Goal: Transaction & Acquisition: Book appointment/travel/reservation

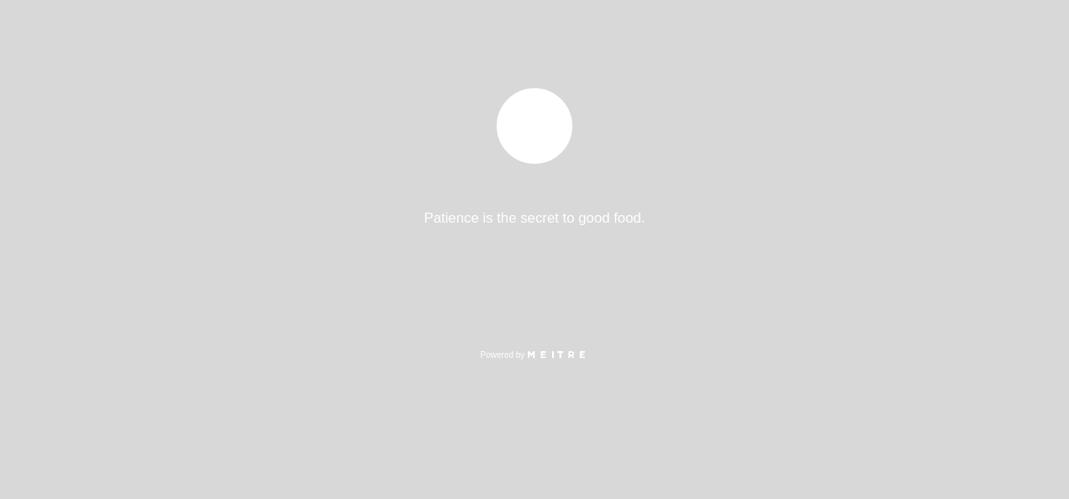
select select "pt"
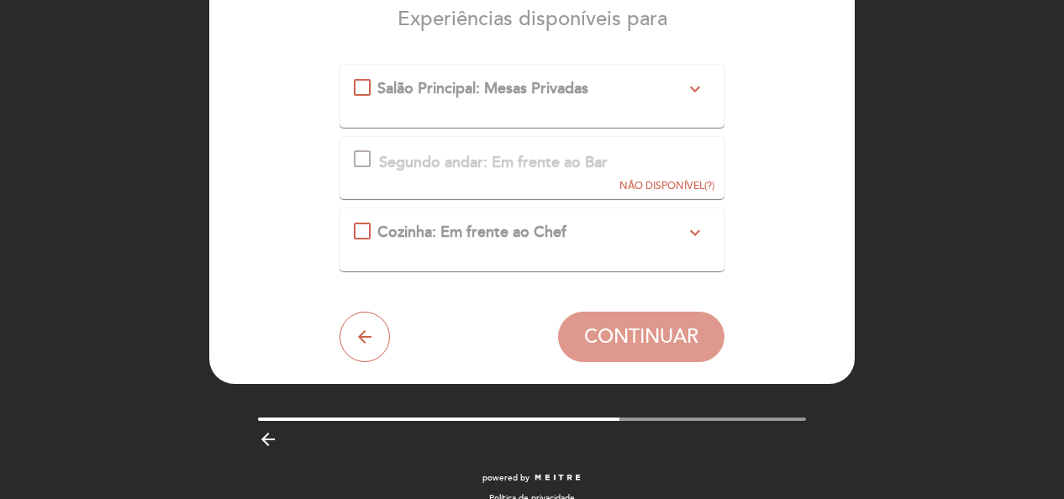
scroll to position [168, 0]
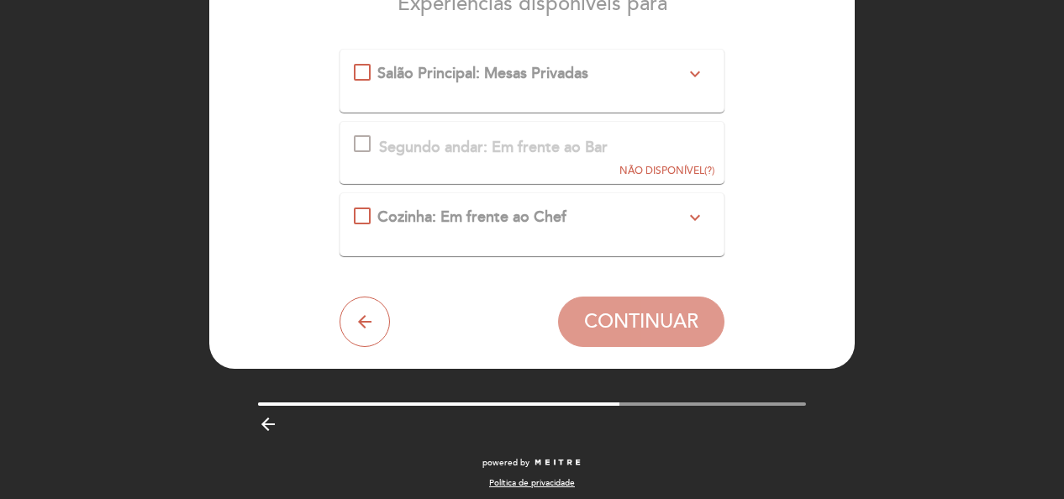
click at [694, 77] on icon "expand_more" at bounding box center [695, 74] width 20 height 20
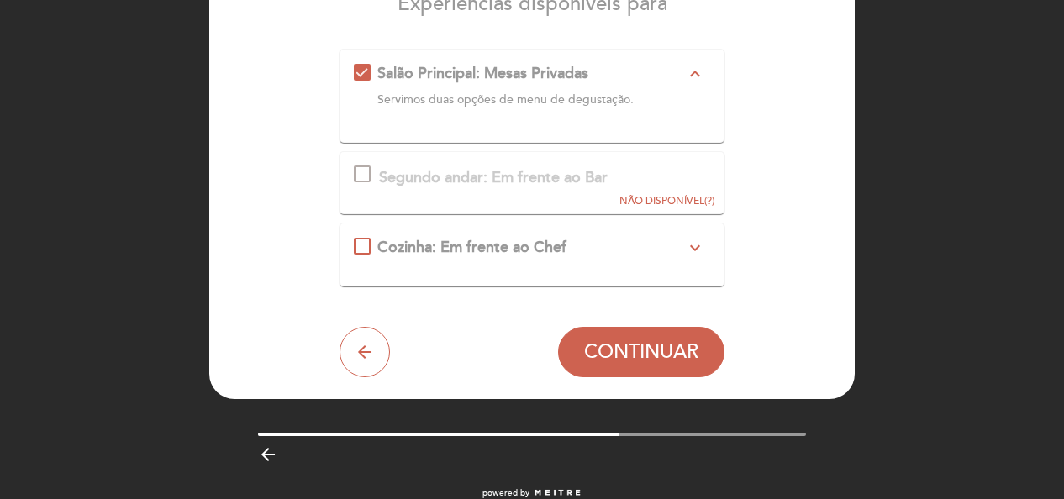
click at [697, 75] on icon "expand_less" at bounding box center [695, 74] width 20 height 20
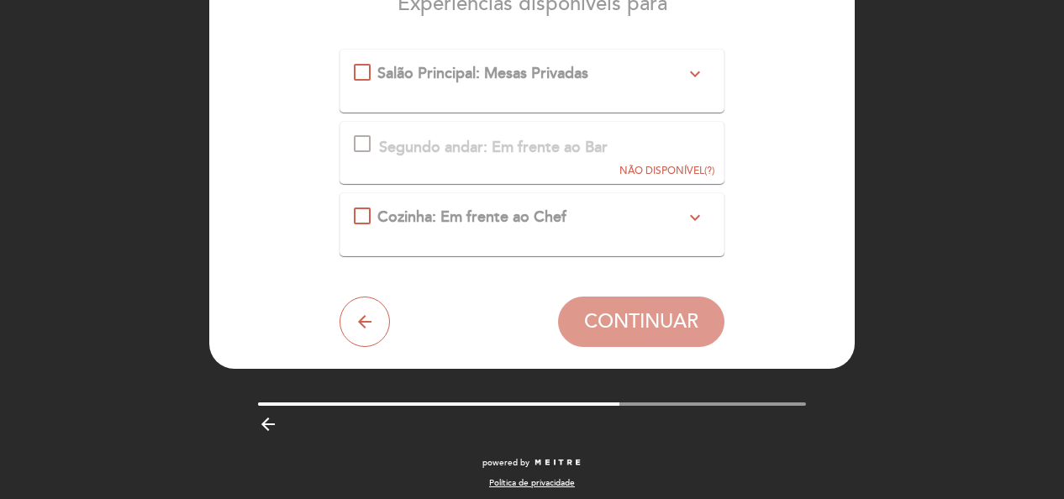
click at [694, 212] on icon "expand_more" at bounding box center [695, 218] width 20 height 20
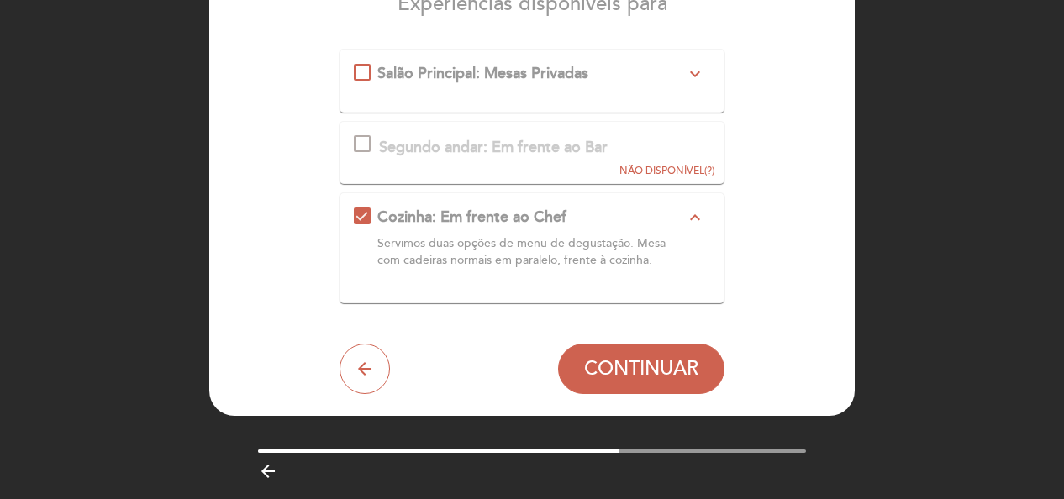
click at [695, 209] on icon "expand_less" at bounding box center [695, 218] width 20 height 20
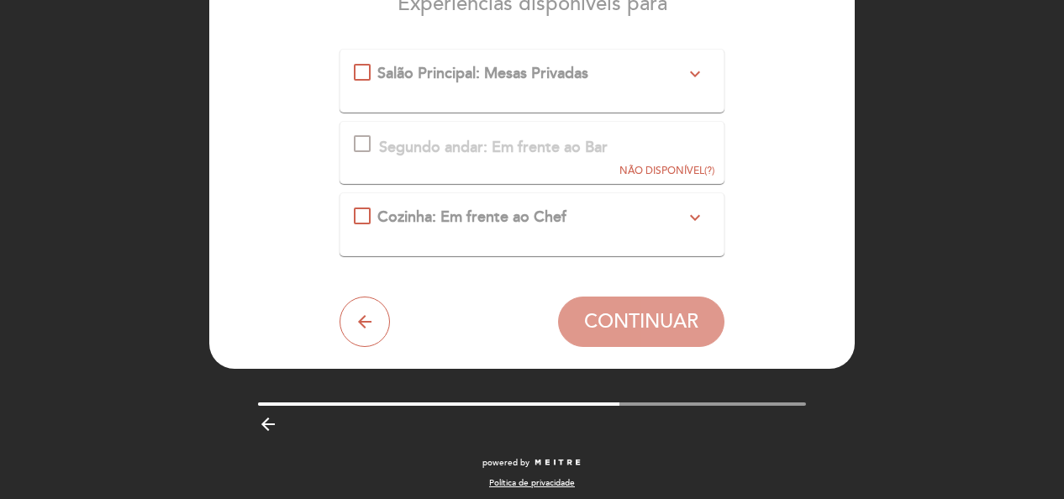
click at [693, 77] on icon "expand_more" at bounding box center [695, 74] width 20 height 20
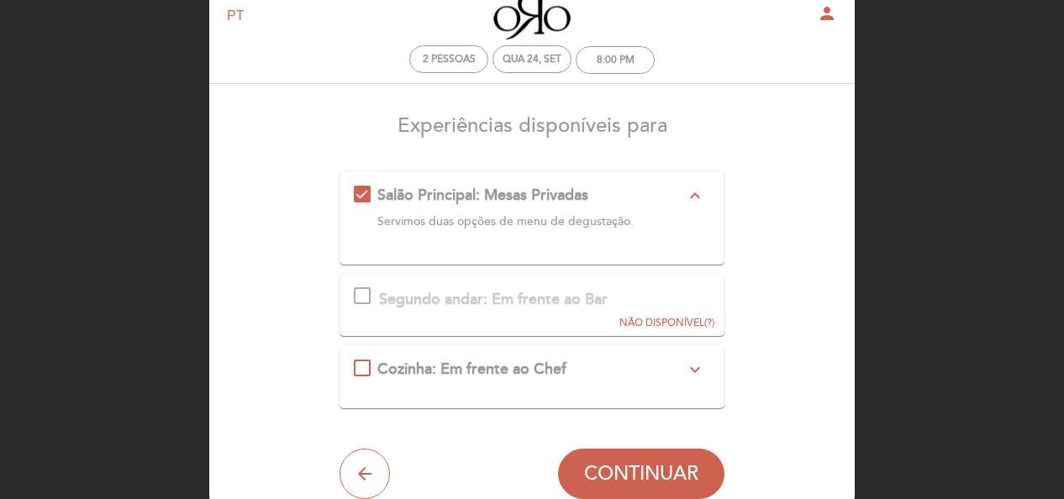
scroll to position [84, 0]
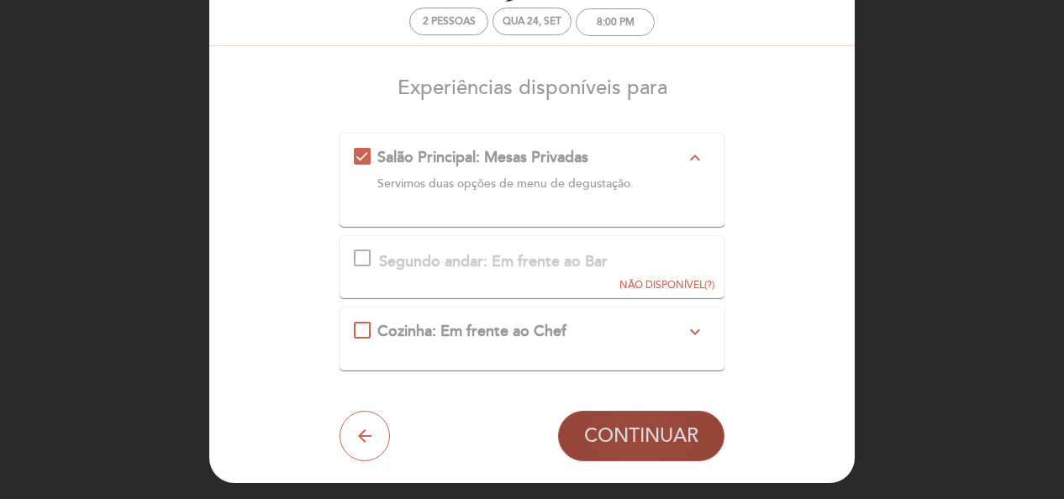
click at [649, 441] on span "CONTINUAR" at bounding box center [641, 437] width 114 height 24
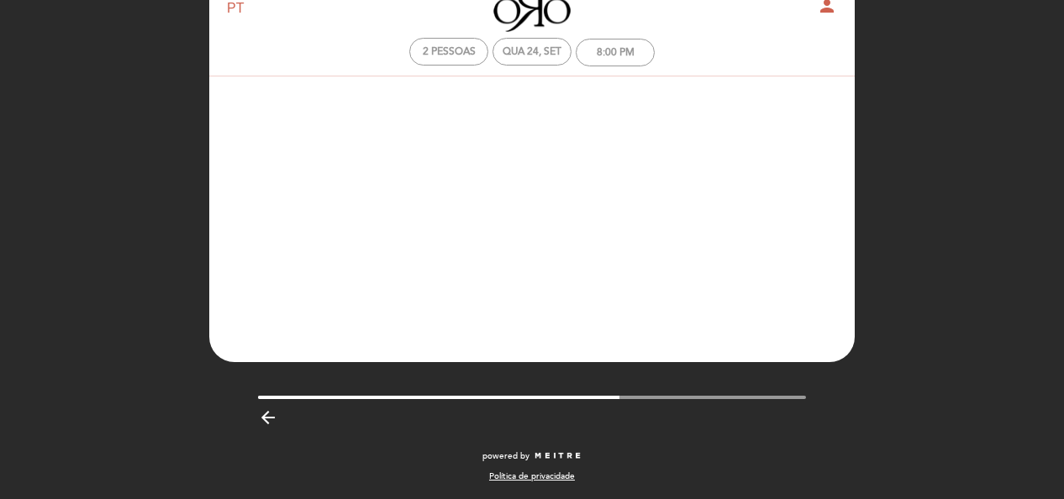
scroll to position [54, 0]
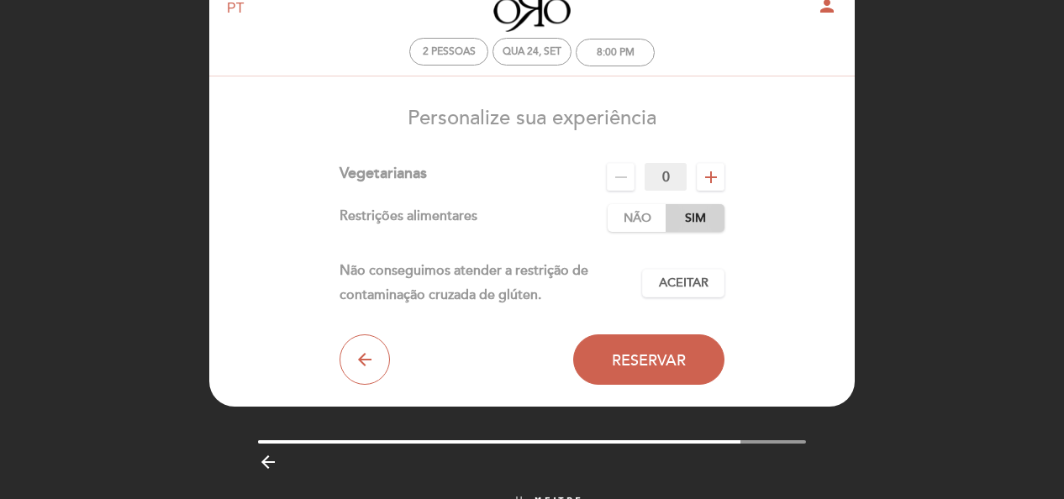
click at [692, 224] on label "Sim" at bounding box center [695, 218] width 59 height 28
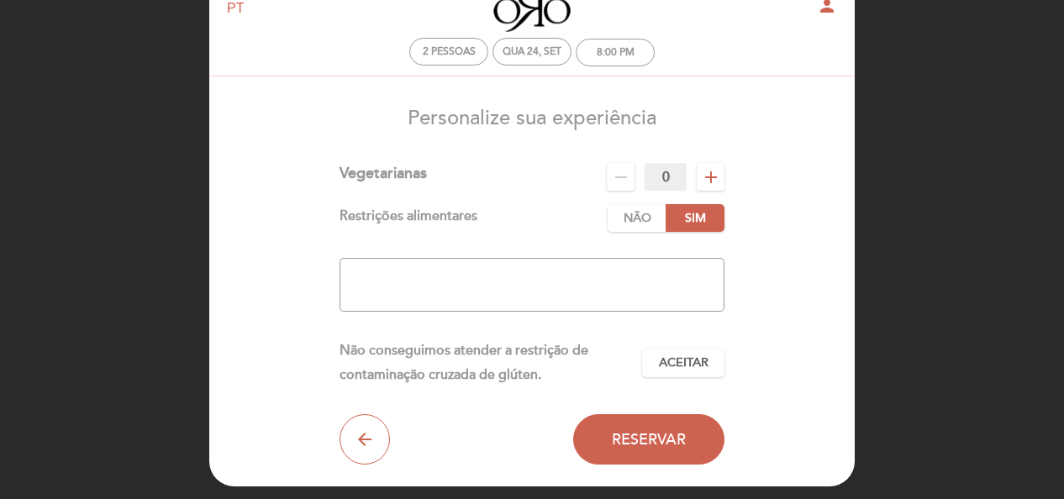
click at [383, 275] on textarea at bounding box center [533, 285] width 386 height 54
type textarea "lagosta e caranguejo"
click at [678, 367] on span "Aceitar" at bounding box center [684, 364] width 50 height 18
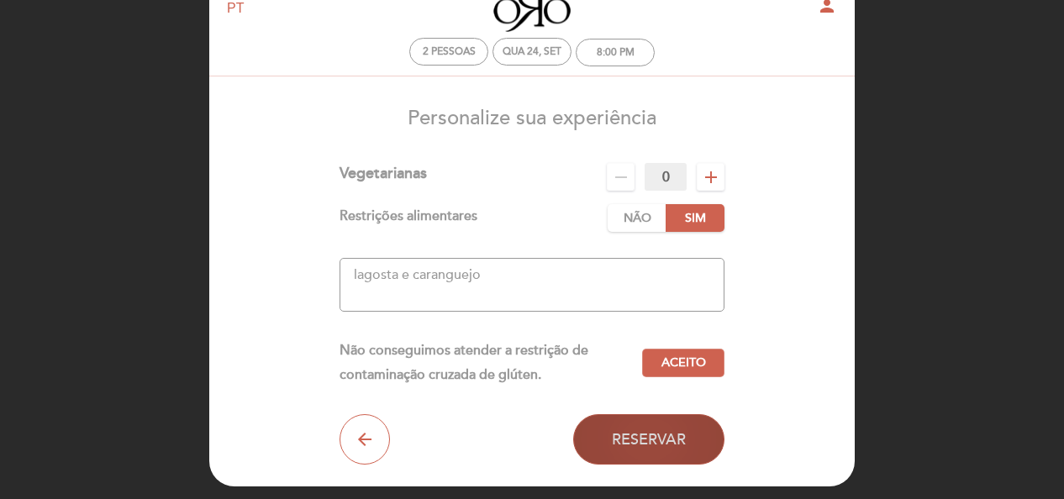
click at [639, 437] on span "Reservar" at bounding box center [649, 439] width 74 height 18
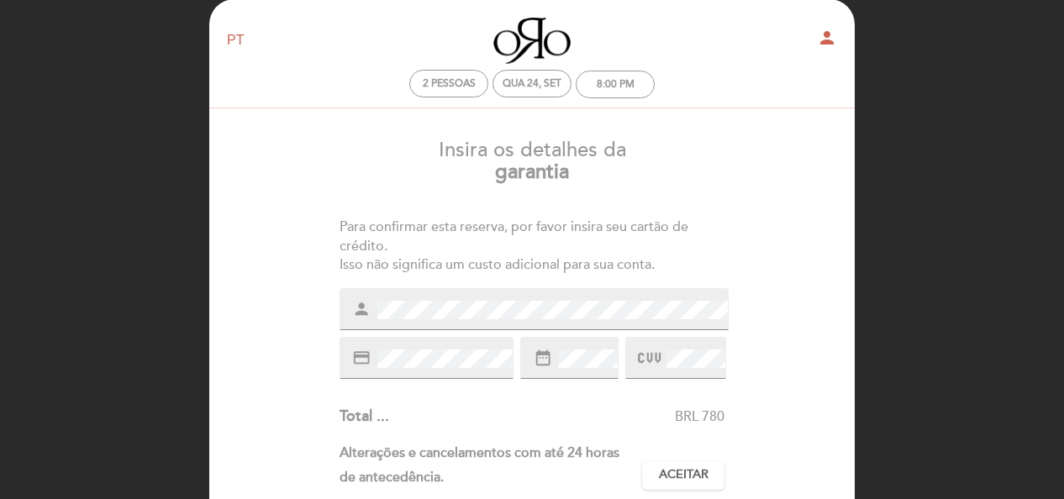
scroll to position [0, 0]
